Goal: Transaction & Acquisition: Book appointment/travel/reservation

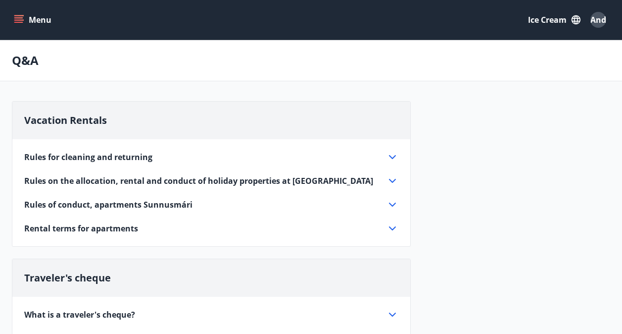
drag, startPoint x: 23, startPoint y: 17, endPoint x: 23, endPoint y: 22, distance: 5.0
click at [22, 17] on icon "menu" at bounding box center [19, 20] width 10 height 10
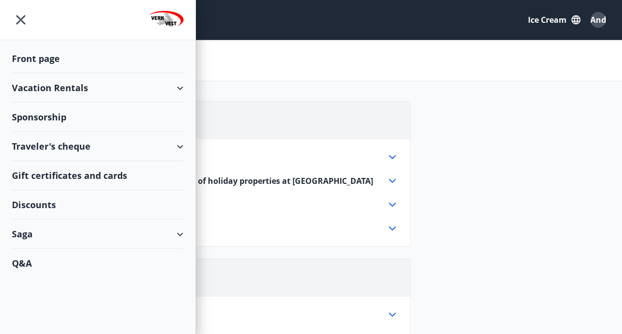
click at [75, 84] on div "Vacation Rentals" at bounding box center [98, 87] width 172 height 29
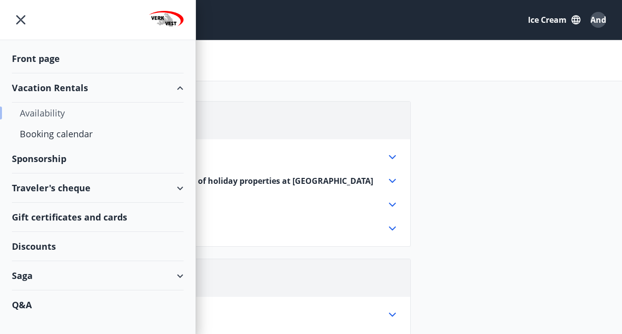
click at [55, 110] on div "Availability" at bounding box center [98, 113] width 156 height 21
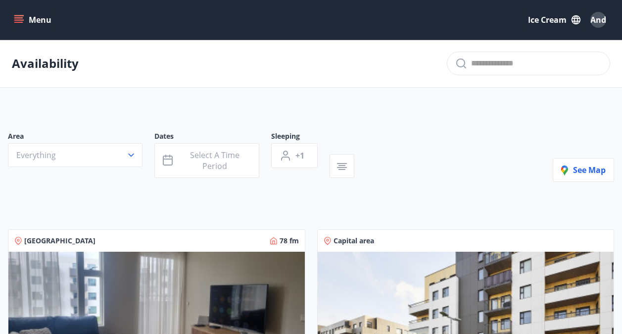
click at [17, 20] on icon "menu" at bounding box center [19, 19] width 11 height 1
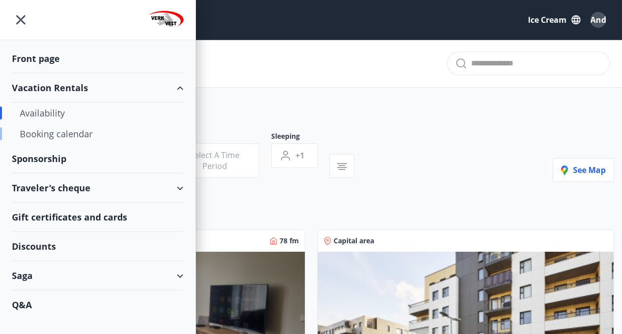
click at [53, 132] on div "Booking calendar" at bounding box center [98, 133] width 156 height 21
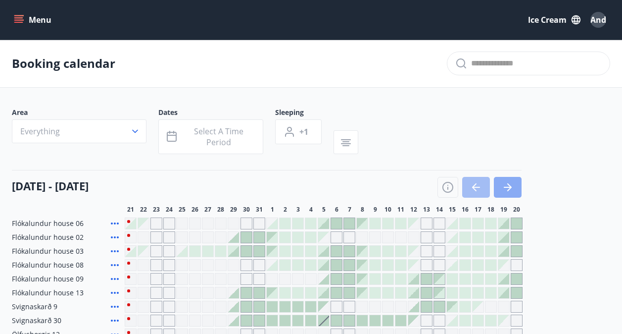
click at [509, 184] on icon "button" at bounding box center [508, 187] width 12 height 12
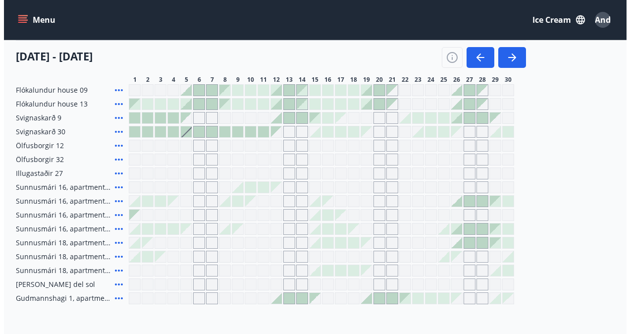
scroll to position [198, 0]
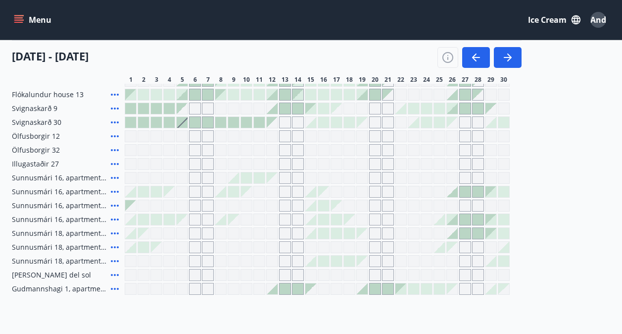
click at [65, 291] on span "Gudmannshagi 1, apartment 303" at bounding box center [59, 289] width 95 height 10
click at [115, 289] on icon at bounding box center [115, 289] width 8 height 2
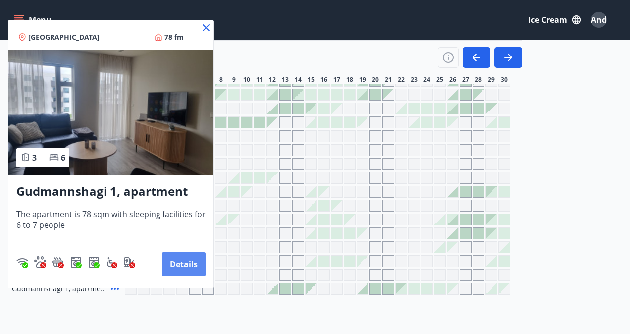
click at [184, 263] on button "Details" at bounding box center [184, 264] width 44 height 24
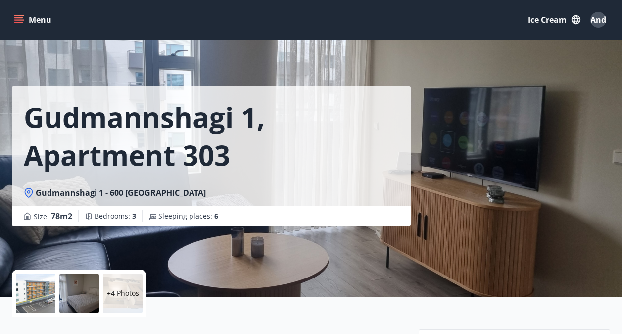
click at [25, 15] on button "Menu" at bounding box center [34, 20] width 44 height 18
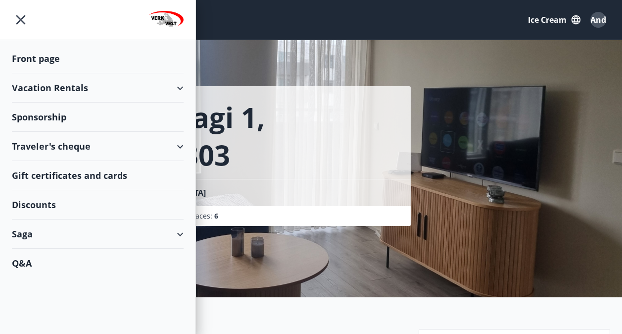
click at [92, 88] on div "Vacation Rentals" at bounding box center [98, 87] width 172 height 29
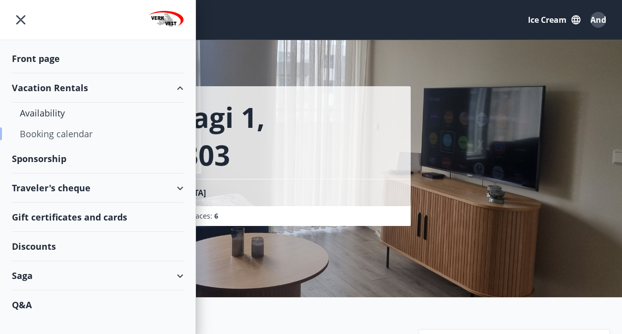
click at [44, 133] on div "Booking calendar" at bounding box center [98, 133] width 156 height 21
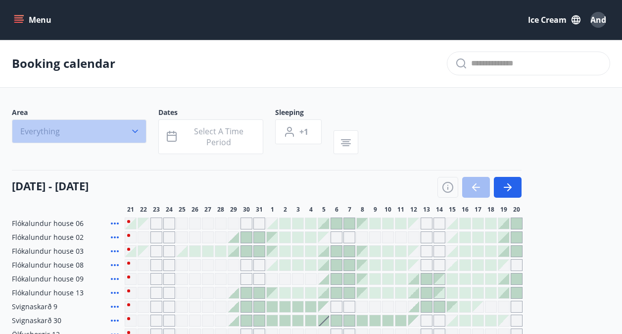
click at [133, 125] on button "Everything" at bounding box center [79, 131] width 135 height 24
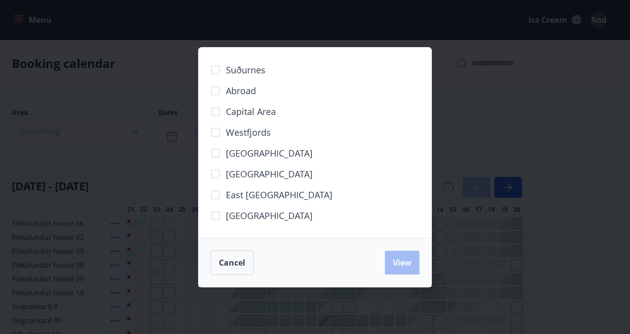
click at [245, 107] on span "Capital area" at bounding box center [251, 111] width 50 height 13
click at [414, 260] on button "View" at bounding box center [402, 263] width 35 height 24
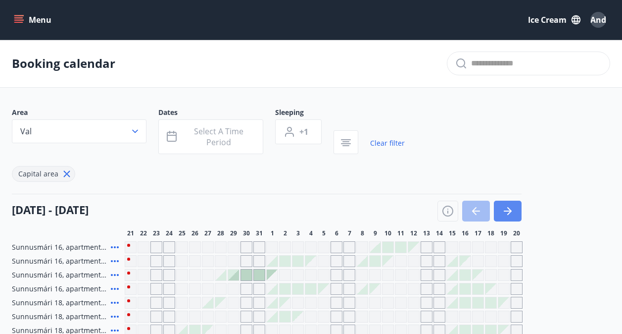
click at [500, 212] on button "button" at bounding box center [508, 211] width 28 height 21
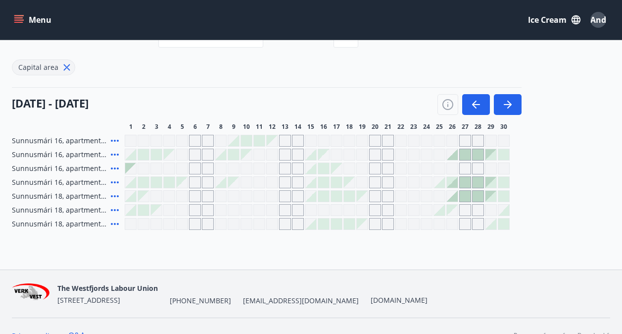
scroll to position [125, 0]
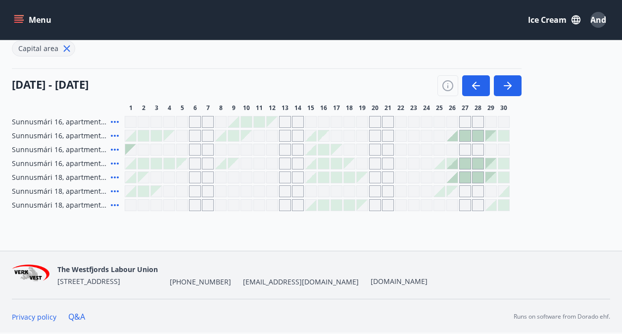
click at [452, 165] on div at bounding box center [452, 163] width 11 height 11
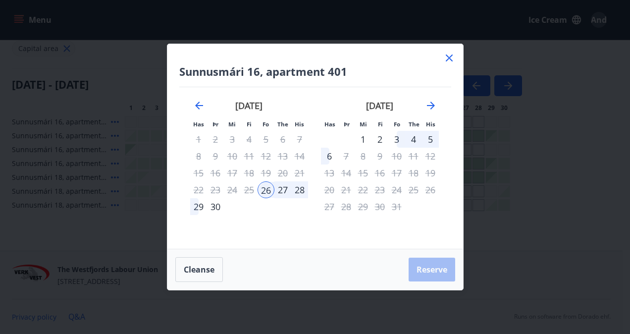
click at [197, 205] on div "29" at bounding box center [198, 206] width 17 height 17
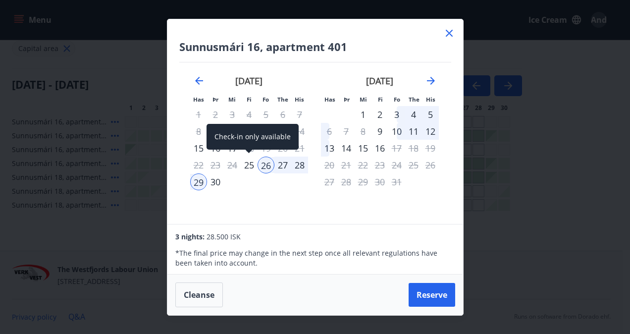
click at [248, 166] on div "25" at bounding box center [249, 164] width 17 height 17
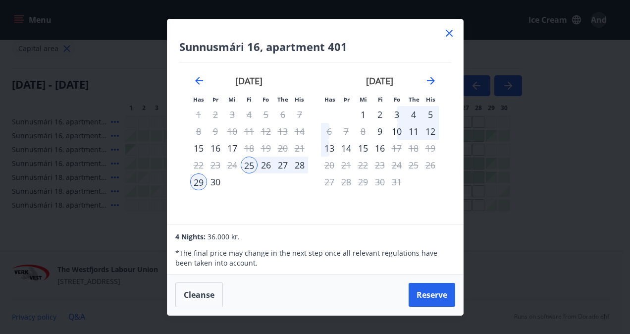
click at [209, 159] on div "23" at bounding box center [215, 164] width 17 height 17
click at [215, 166] on div "23" at bounding box center [215, 164] width 17 height 17
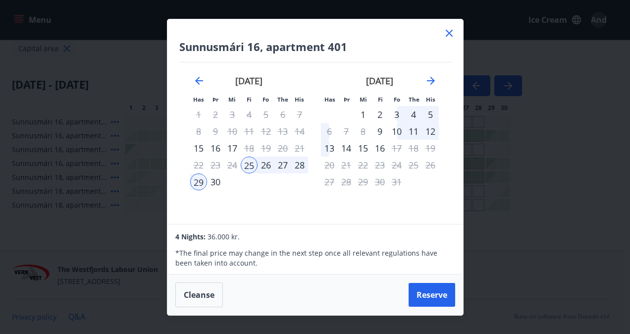
click at [215, 166] on div "23" at bounding box center [215, 164] width 17 height 17
click at [215, 167] on div "23" at bounding box center [215, 164] width 17 height 17
click at [227, 144] on div "17" at bounding box center [232, 148] width 17 height 17
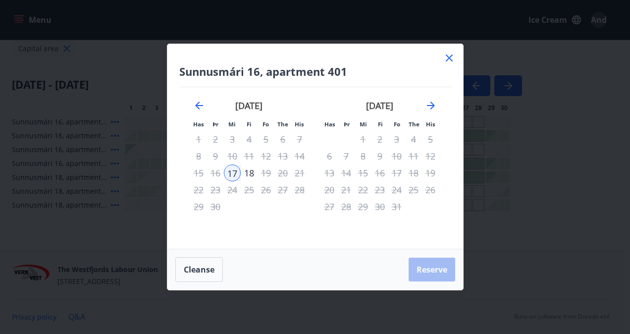
click at [260, 189] on div "26" at bounding box center [265, 189] width 17 height 17
click at [241, 191] on div "25" at bounding box center [249, 189] width 17 height 17
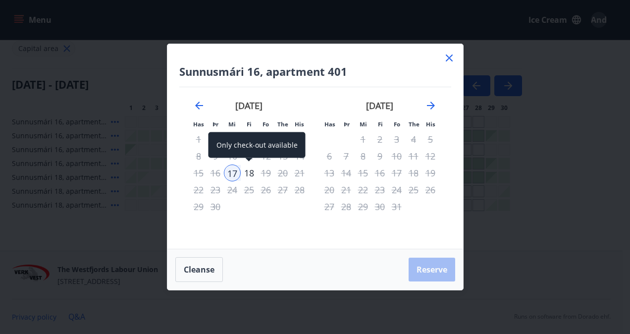
click at [244, 171] on div "18" at bounding box center [249, 172] width 17 height 17
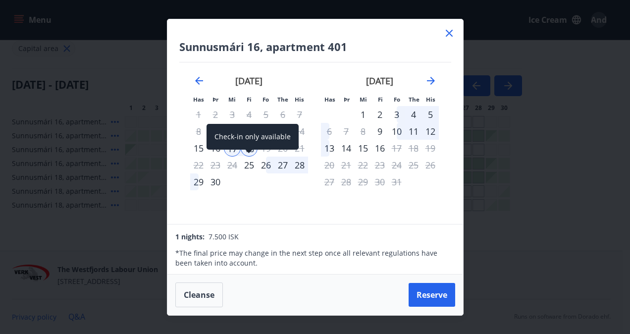
click at [266, 149] on div "Check-in only available" at bounding box center [252, 137] width 92 height 26
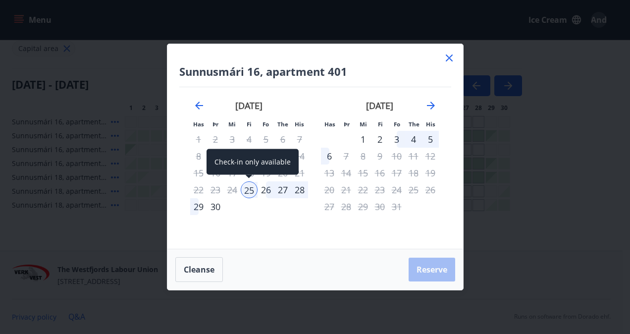
click at [248, 192] on div "25" at bounding box center [249, 189] width 17 height 17
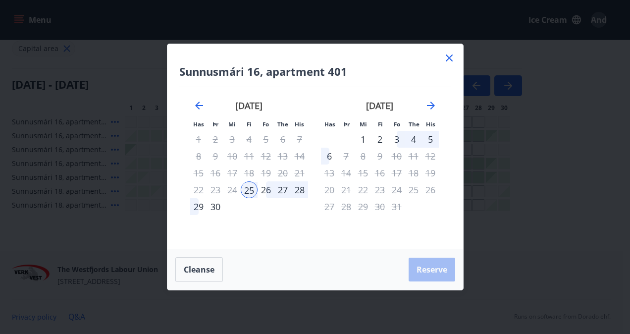
click at [236, 169] on div "17" at bounding box center [232, 172] width 17 height 17
click at [230, 174] on div "17" at bounding box center [232, 172] width 17 height 17
click at [216, 187] on div "23" at bounding box center [215, 189] width 17 height 17
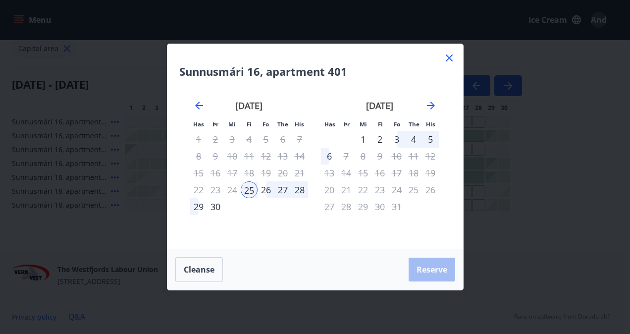
click at [216, 187] on div "23" at bounding box center [215, 189] width 17 height 17
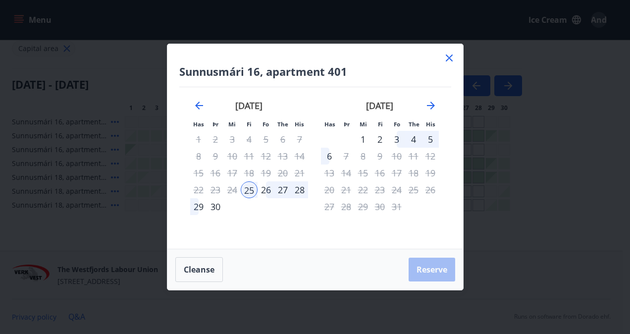
click at [231, 186] on div "24" at bounding box center [232, 189] width 17 height 17
click at [233, 189] on div "24" at bounding box center [232, 189] width 17 height 17
click at [242, 185] on div "25" at bounding box center [249, 189] width 17 height 17
click at [229, 188] on div "24" at bounding box center [232, 189] width 17 height 17
click at [221, 189] on div "23" at bounding box center [215, 189] width 17 height 17
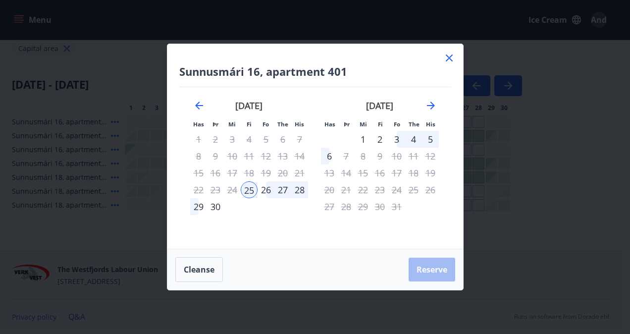
click at [217, 178] on div "16" at bounding box center [215, 172] width 17 height 17
click at [200, 107] on icon "Move backward to switch to the previous month." at bounding box center [199, 106] width 12 height 12
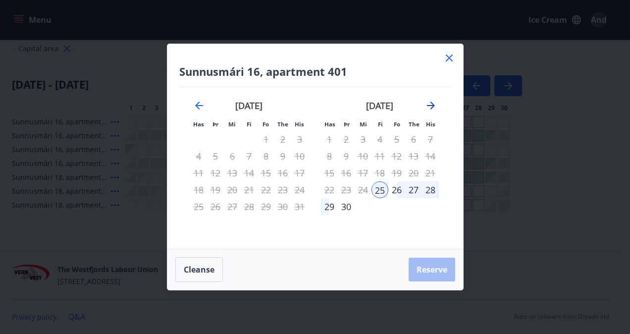
click at [428, 105] on icon "Move forward to switch to the next month." at bounding box center [431, 106] width 12 height 12
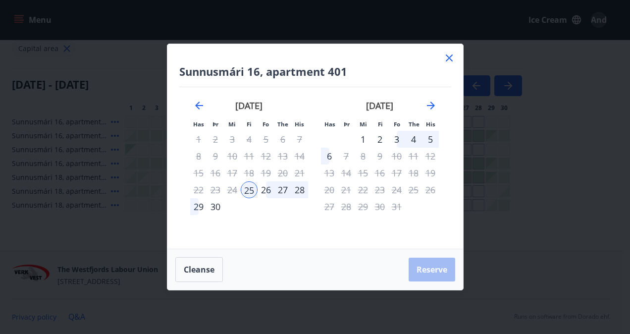
click at [235, 170] on div "17" at bounding box center [232, 172] width 17 height 17
click at [194, 202] on div "29" at bounding box center [198, 206] width 17 height 17
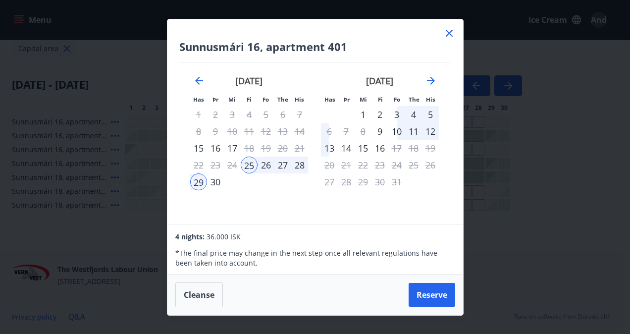
click at [236, 146] on div "17" at bounding box center [232, 148] width 17 height 17
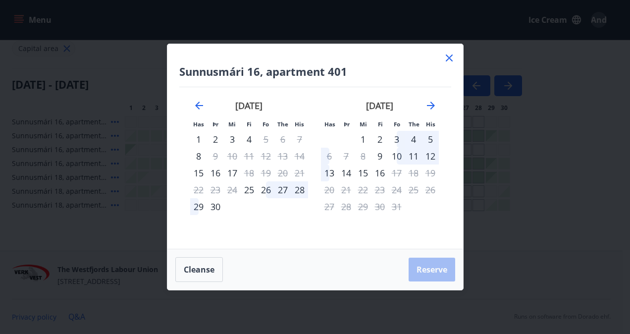
click at [230, 173] on div "17" at bounding box center [232, 172] width 17 height 17
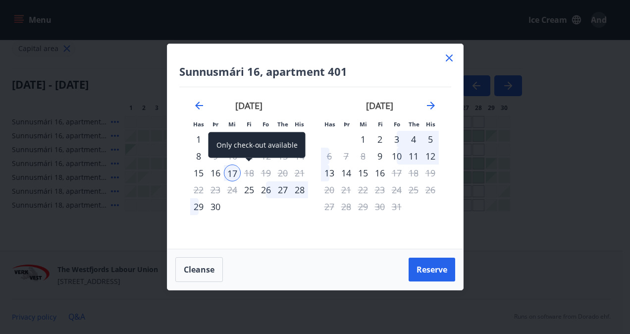
click at [247, 173] on div "18" at bounding box center [249, 172] width 17 height 17
click at [251, 172] on div "18" at bounding box center [249, 172] width 17 height 17
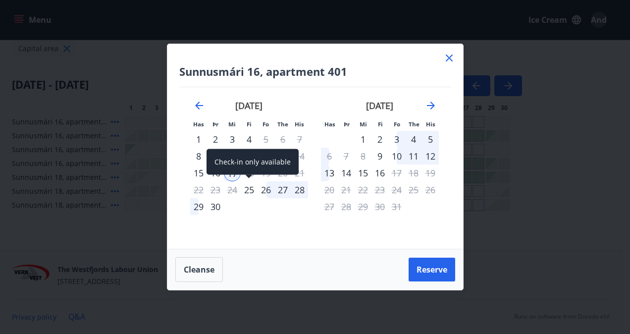
click at [251, 193] on div "25" at bounding box center [249, 189] width 17 height 17
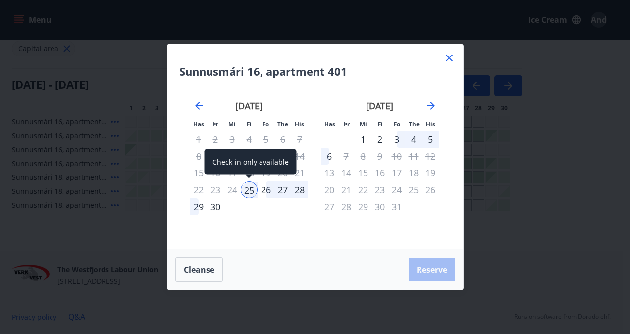
click at [235, 175] on div "Check-in only available" at bounding box center [251, 165] width 92 height 33
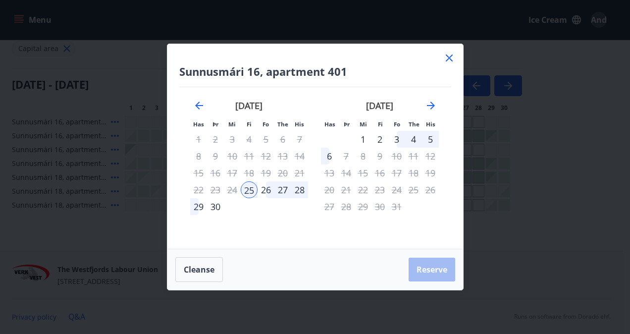
click at [203, 205] on div "29" at bounding box center [198, 206] width 17 height 17
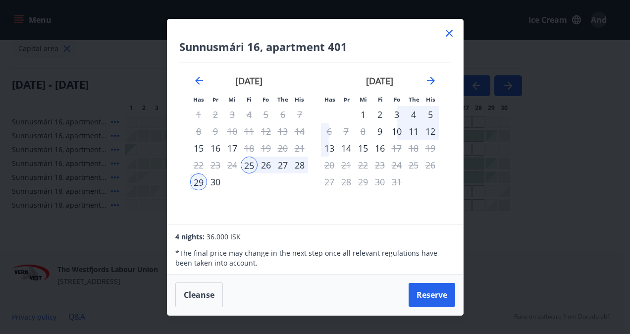
click at [237, 147] on div "17" at bounding box center [232, 148] width 17 height 17
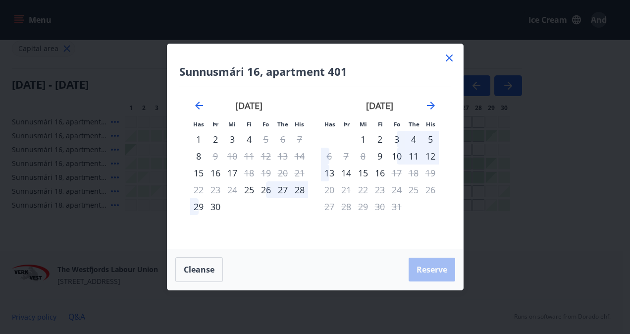
click at [232, 168] on div "17" at bounding box center [232, 172] width 17 height 17
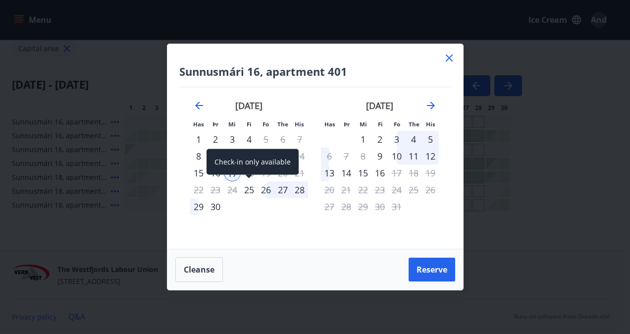
click at [246, 189] on div "25" at bounding box center [249, 189] width 17 height 17
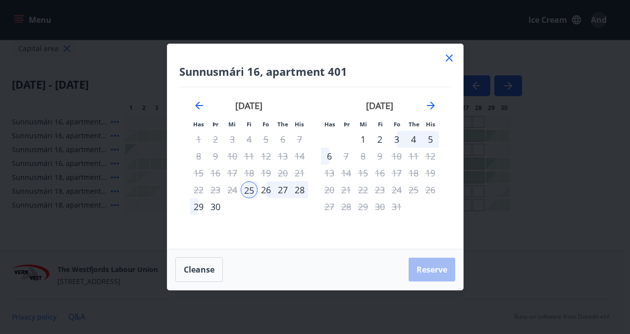
click at [447, 57] on icon at bounding box center [449, 58] width 12 height 12
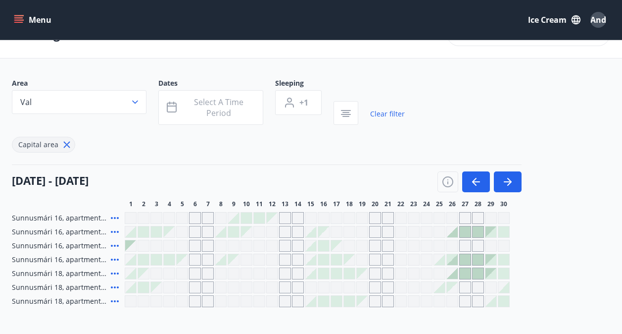
scroll to position [26, 0]
